Goal: Task Accomplishment & Management: Use online tool/utility

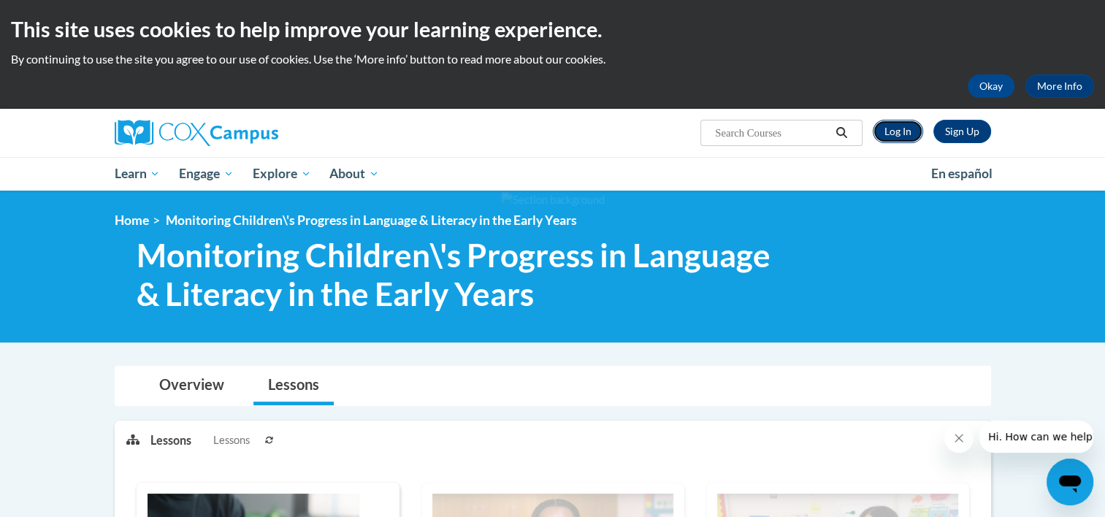
click at [898, 138] on link "Log In" at bounding box center [898, 131] width 50 height 23
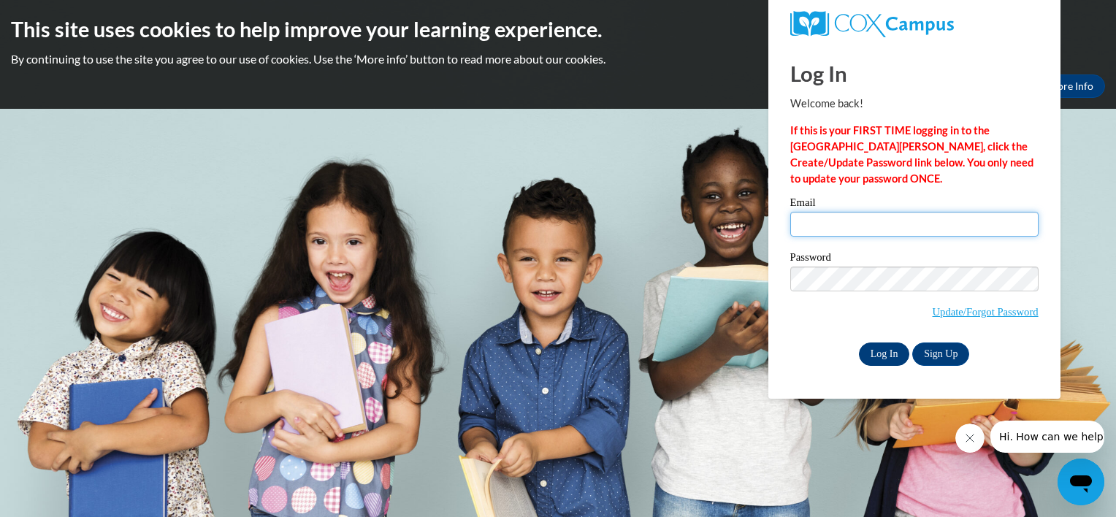
type input "Denia.simpson@hcesc.org"
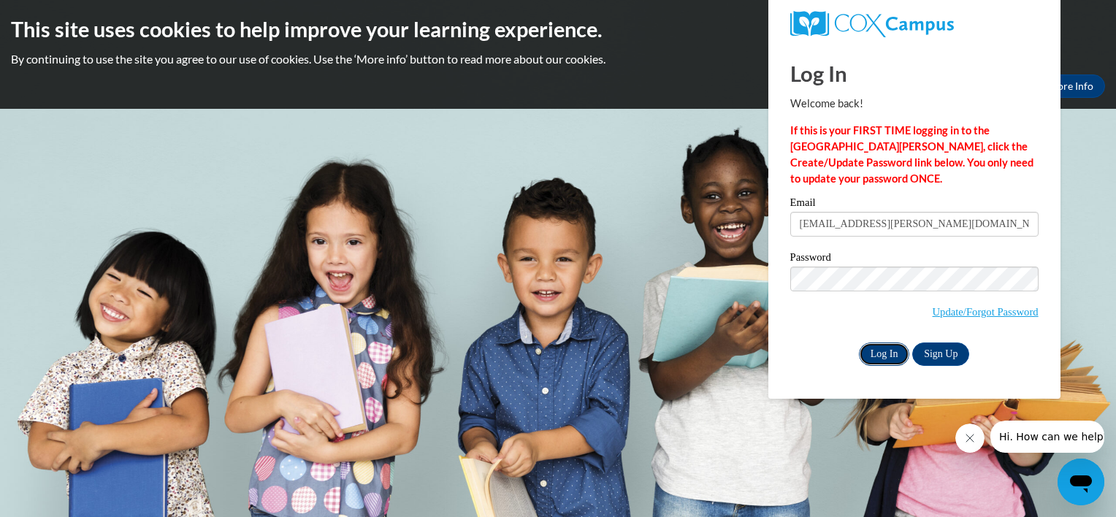
click at [901, 353] on input "Log In" at bounding box center [884, 353] width 51 height 23
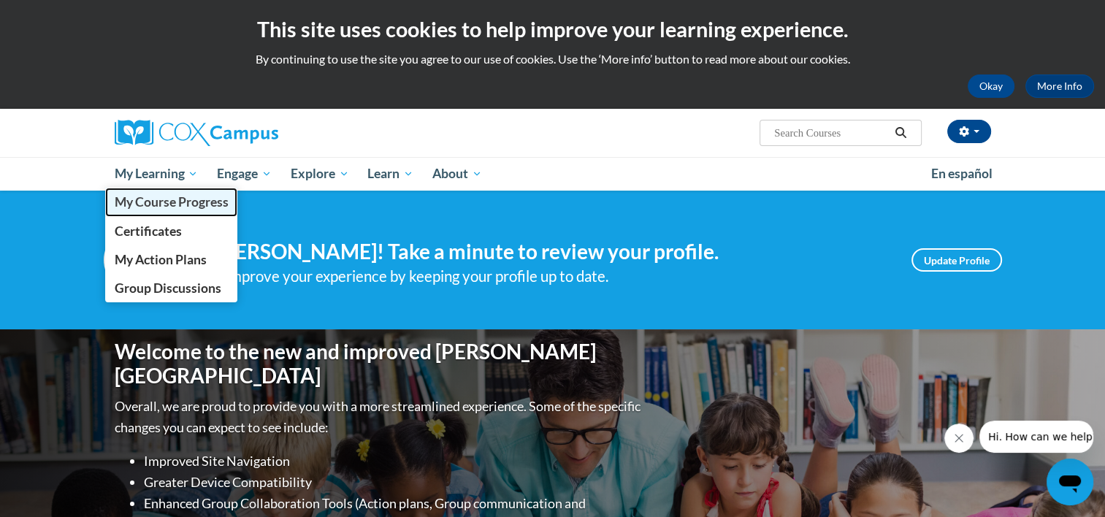
click at [189, 199] on span "My Course Progress" at bounding box center [171, 201] width 114 height 15
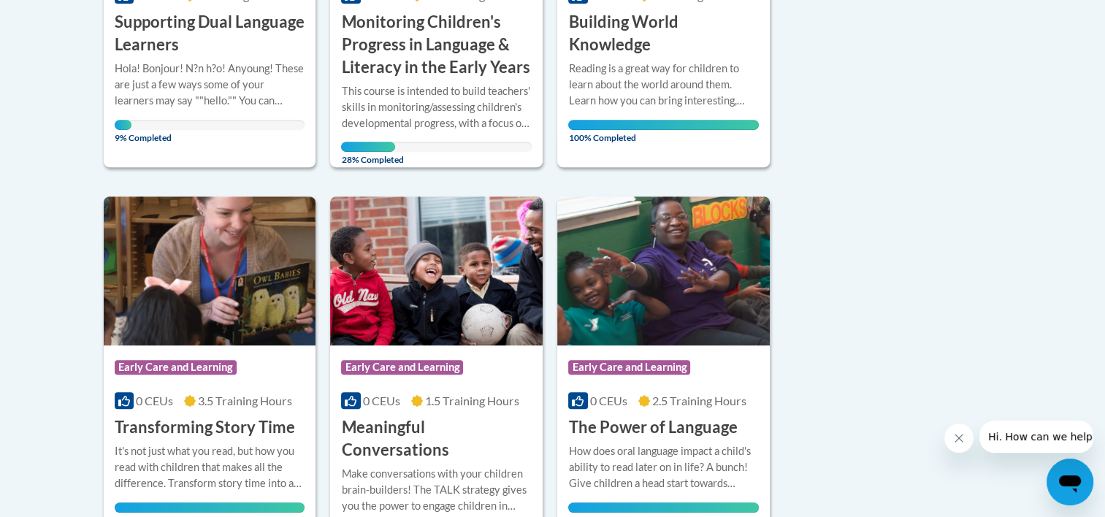
scroll to position [622, 0]
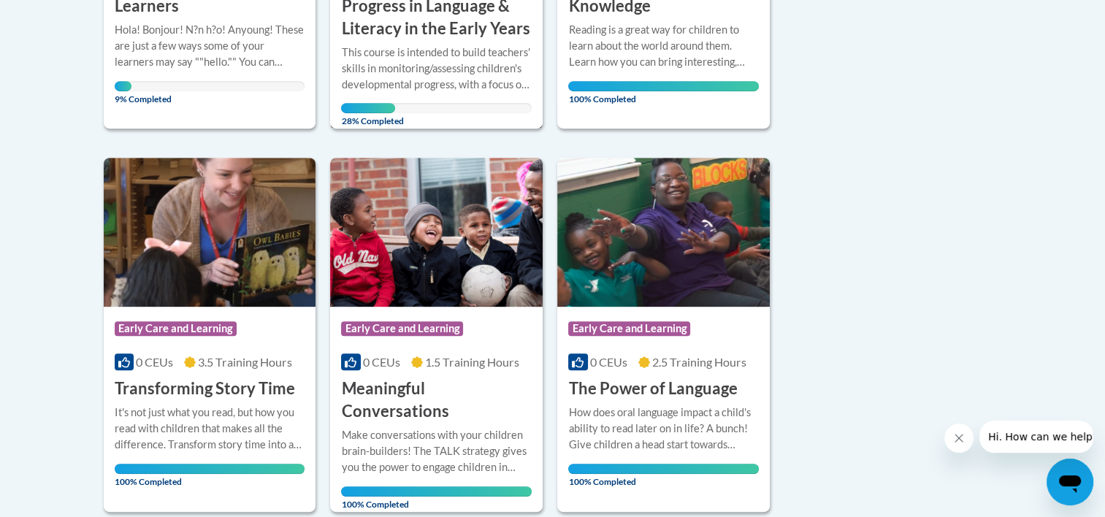
click at [471, 16] on h3 "Monitoring Children's Progress in Language & Literacy in the Early Years" at bounding box center [436, 5] width 191 height 67
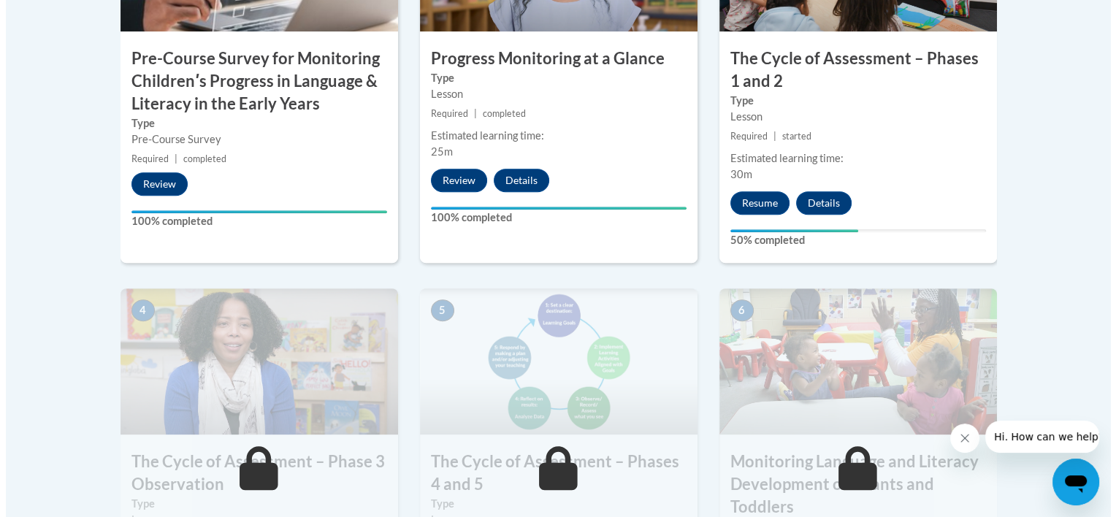
scroll to position [643, 0]
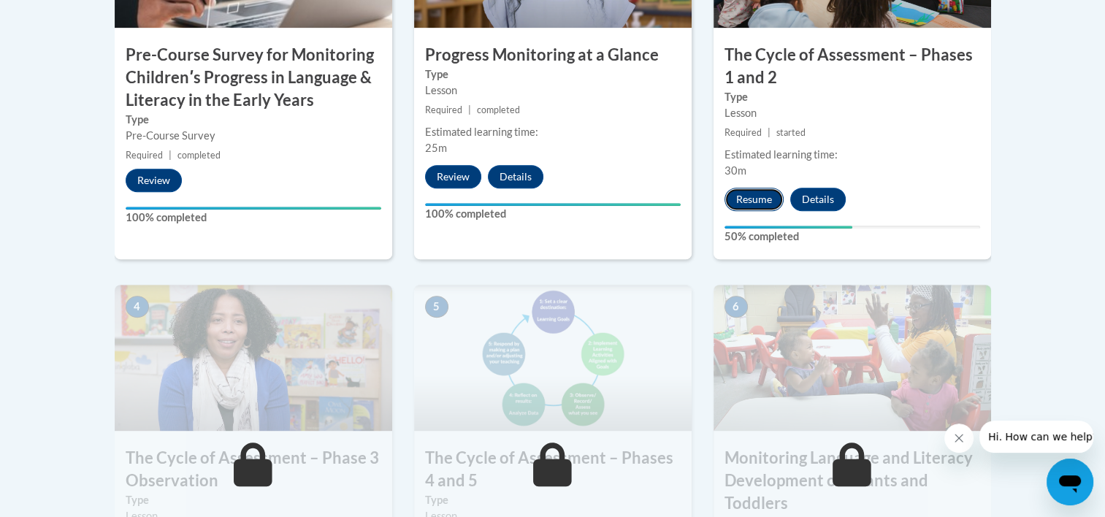
click at [766, 199] on button "Resume" at bounding box center [753, 199] width 59 height 23
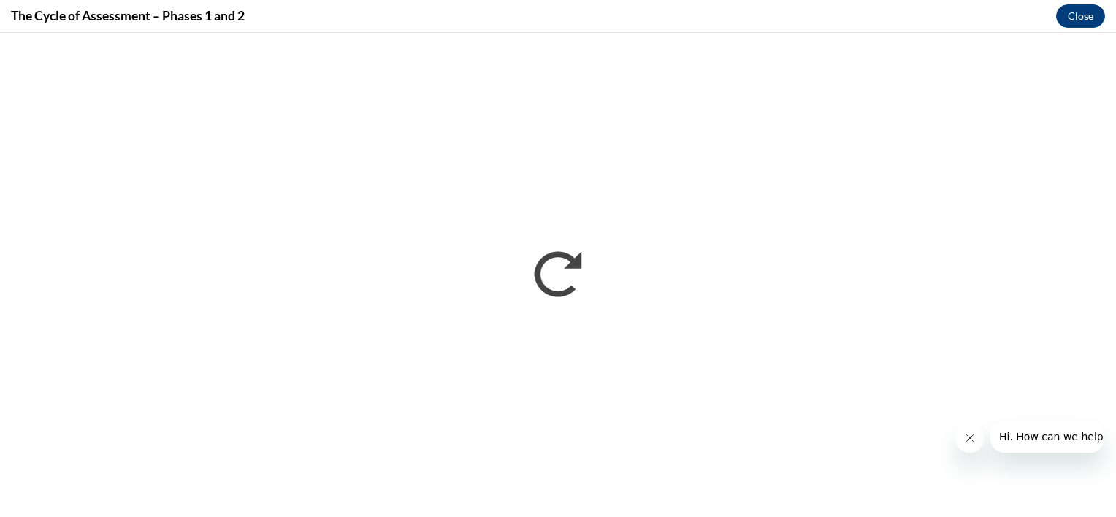
scroll to position [0, 0]
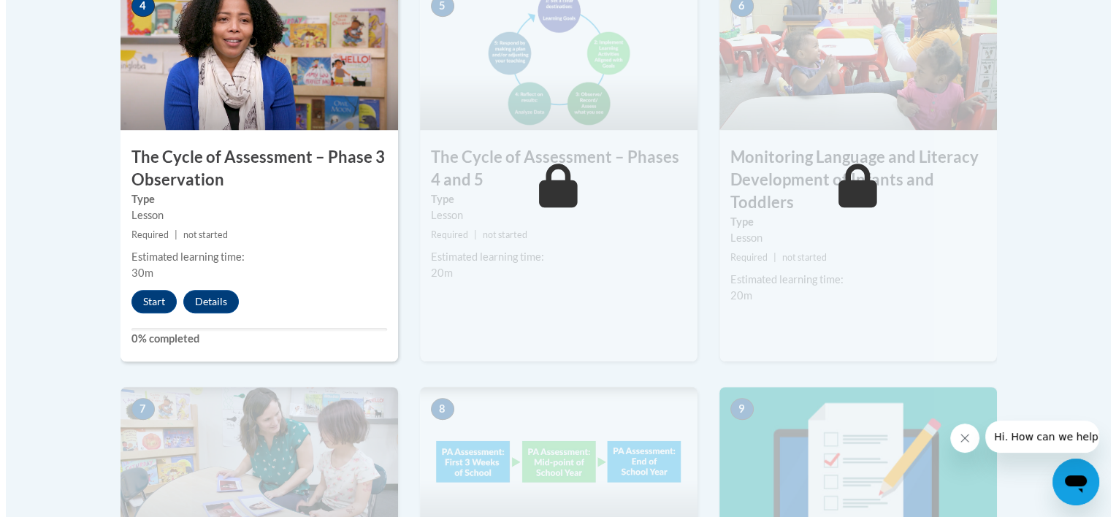
scroll to position [963, 0]
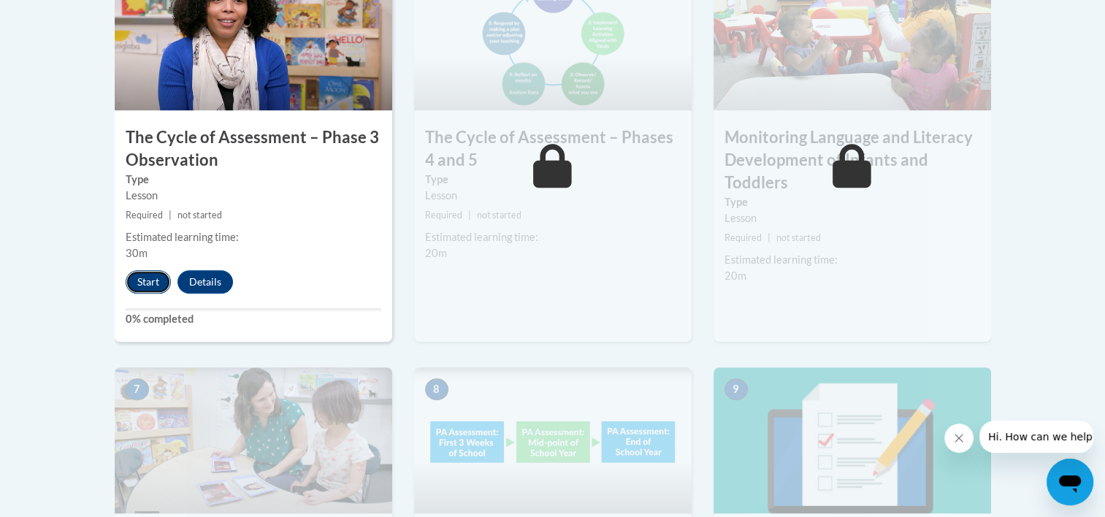
click at [160, 288] on button "Start" at bounding box center [148, 281] width 45 height 23
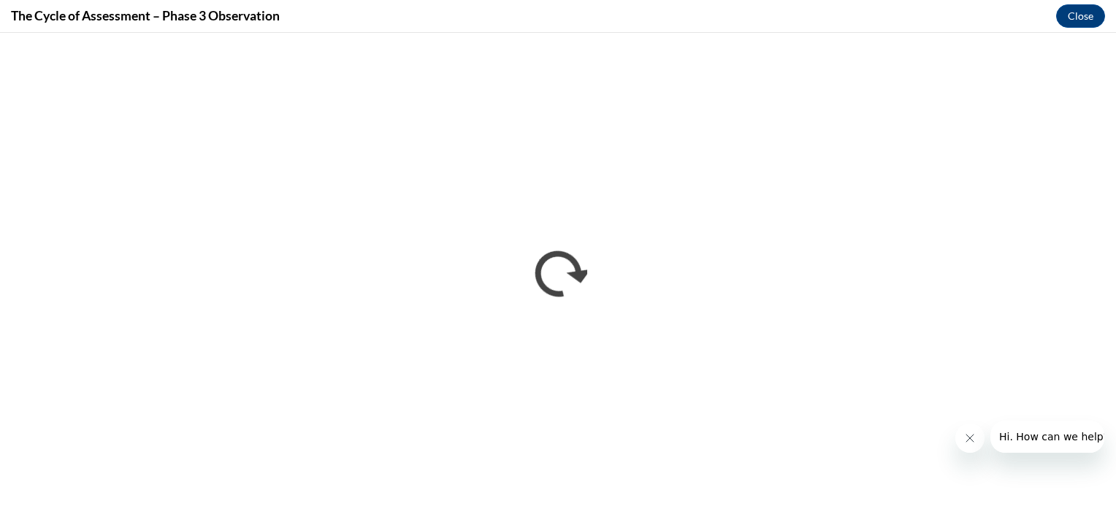
scroll to position [0, 0]
